Goal: Information Seeking & Learning: Learn about a topic

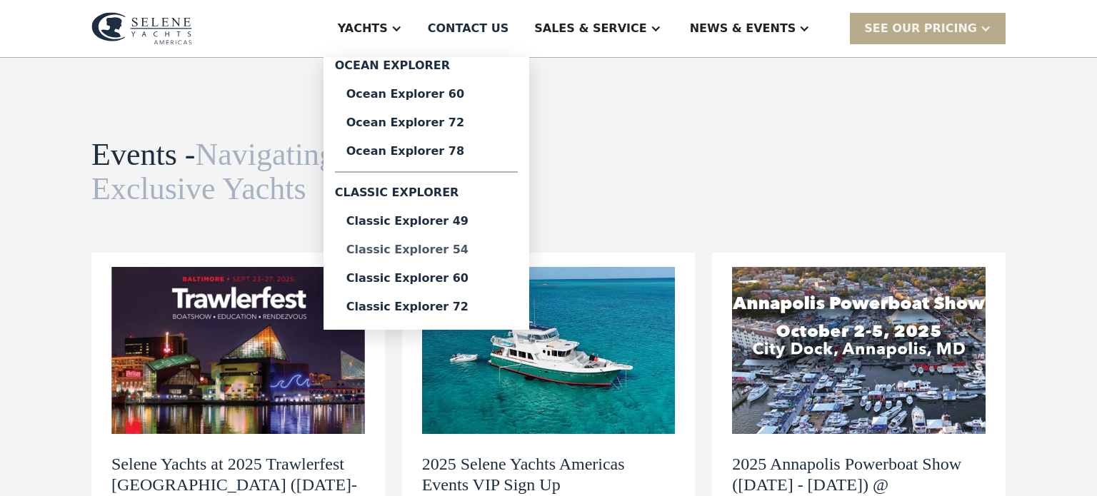
click at [462, 251] on div "Classic Explorer 54" at bounding box center [426, 249] width 160 height 11
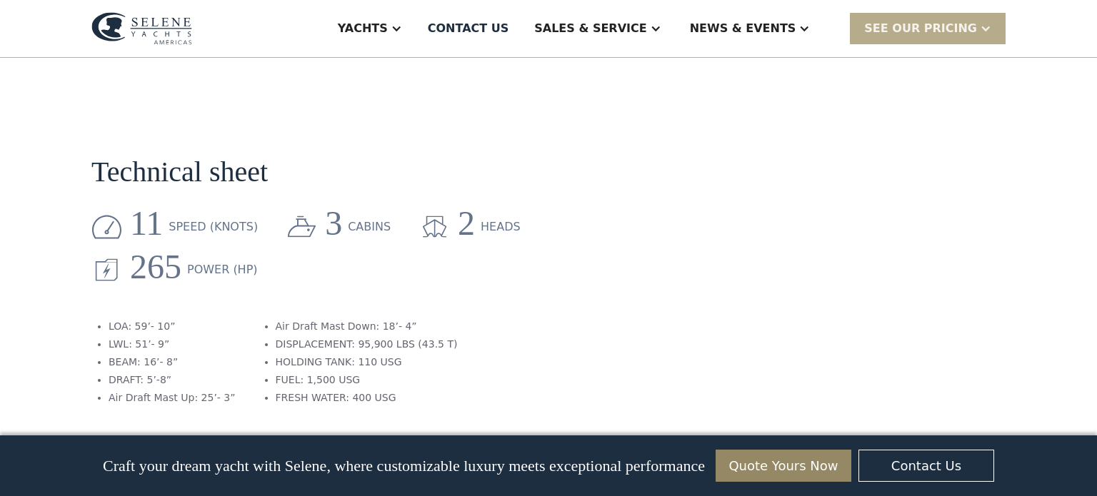
scroll to position [1723, 0]
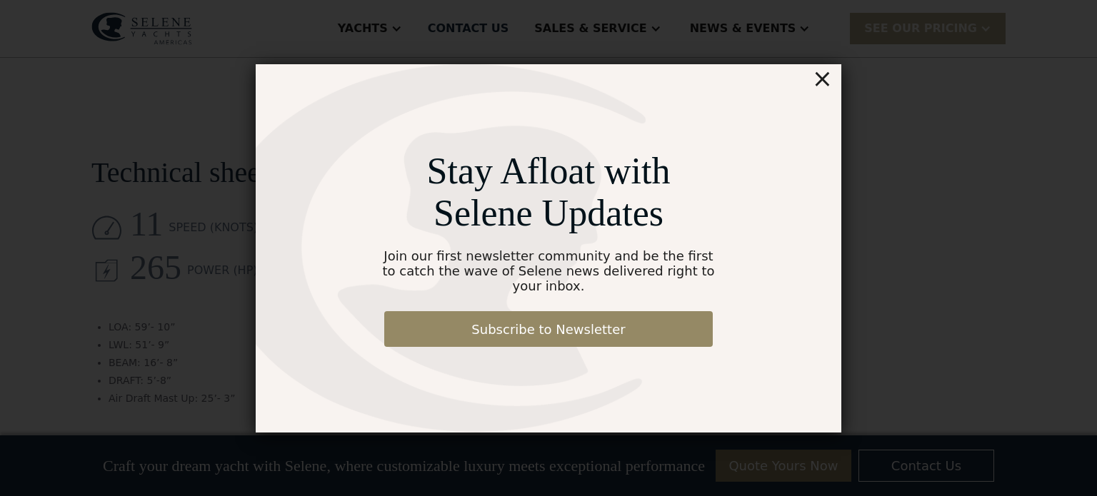
click at [830, 79] on div "×" at bounding box center [822, 78] width 21 height 29
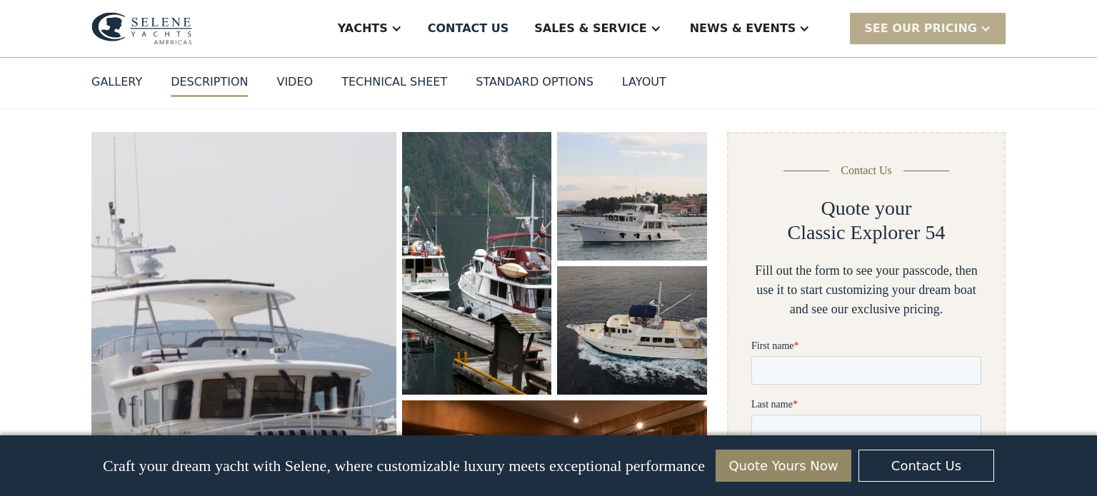
scroll to position [0, 0]
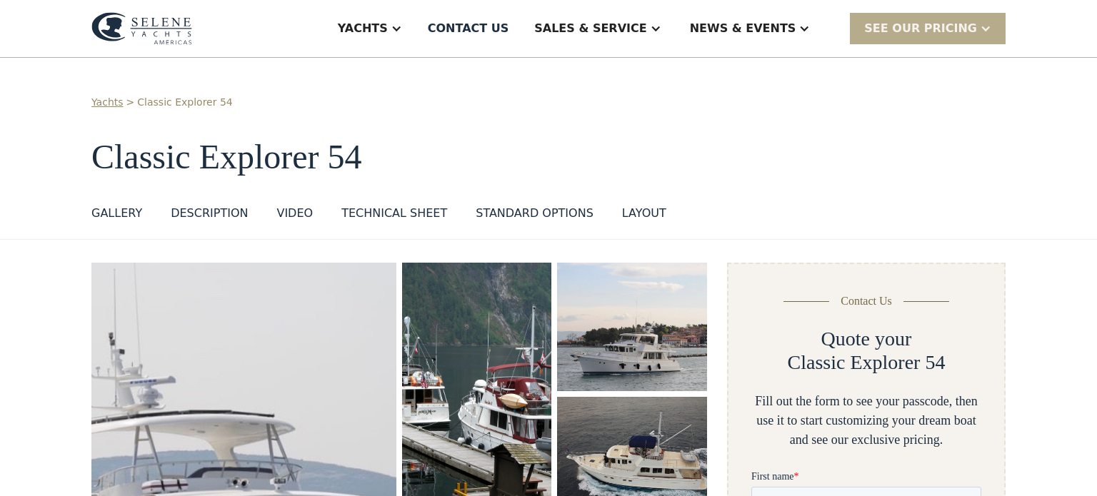
click at [368, 218] on div "Technical sheet" at bounding box center [394, 213] width 106 height 17
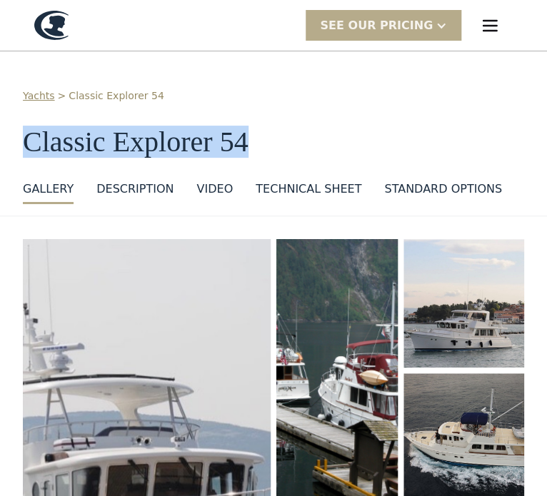
drag, startPoint x: 248, startPoint y: 137, endPoint x: 31, endPoint y: 149, distance: 217.4
click at [31, 149] on h1 "Classic Explorer 54" at bounding box center [273, 141] width 501 height 31
copy h1 "Classic Explorer 54"
